Goal: Task Accomplishment & Management: Manage account settings

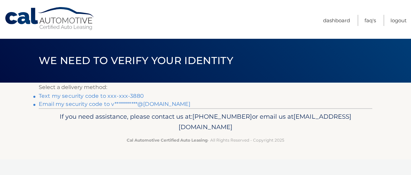
click at [132, 95] on link "Text my security code to xxx-xxx-3880" at bounding box center [91, 96] width 105 height 6
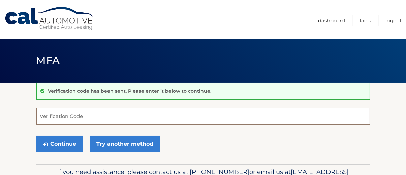
click at [120, 113] on input "Verification Code" at bounding box center [203, 116] width 334 height 17
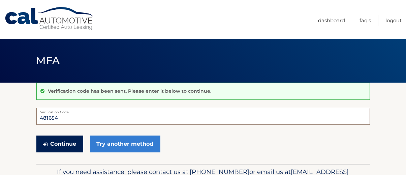
type input "481654"
click at [62, 139] on button "Continue" at bounding box center [59, 143] width 47 height 17
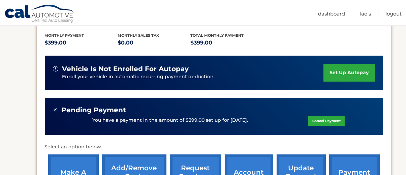
scroll to position [151, 0]
